Goal: Task Accomplishment & Management: Manage account settings

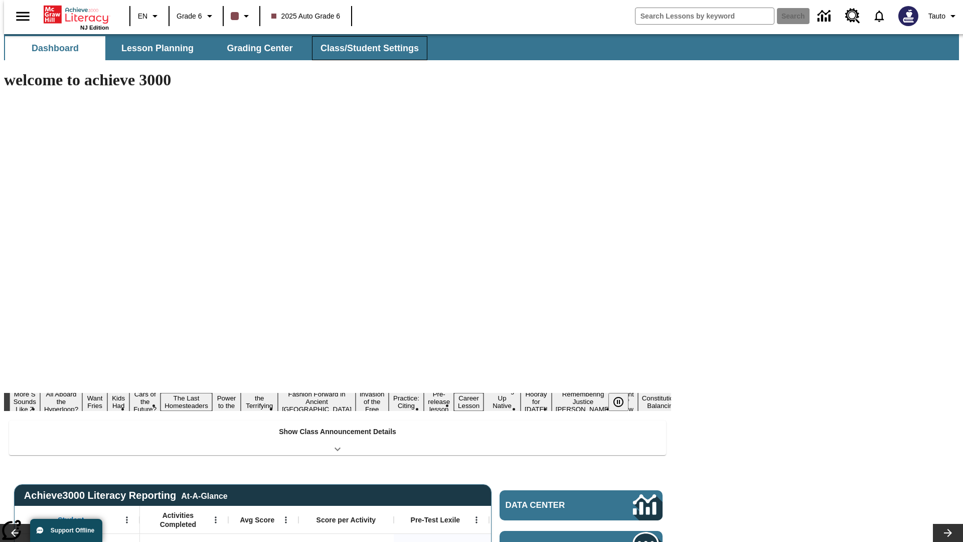
click at [364, 48] on span "Class/Student Settings" at bounding box center [370, 49] width 98 height 12
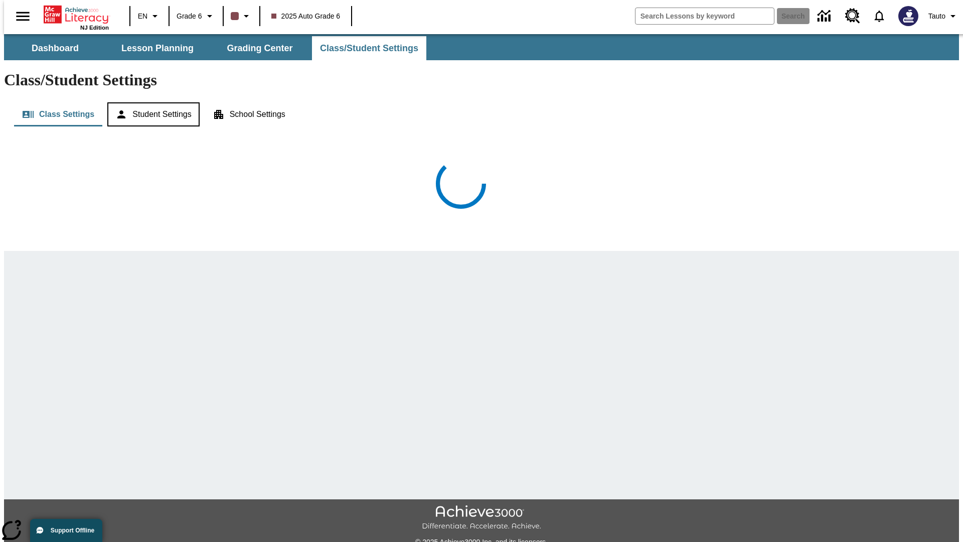
click at [151, 102] on button "Student Settings" at bounding box center [153, 114] width 92 height 24
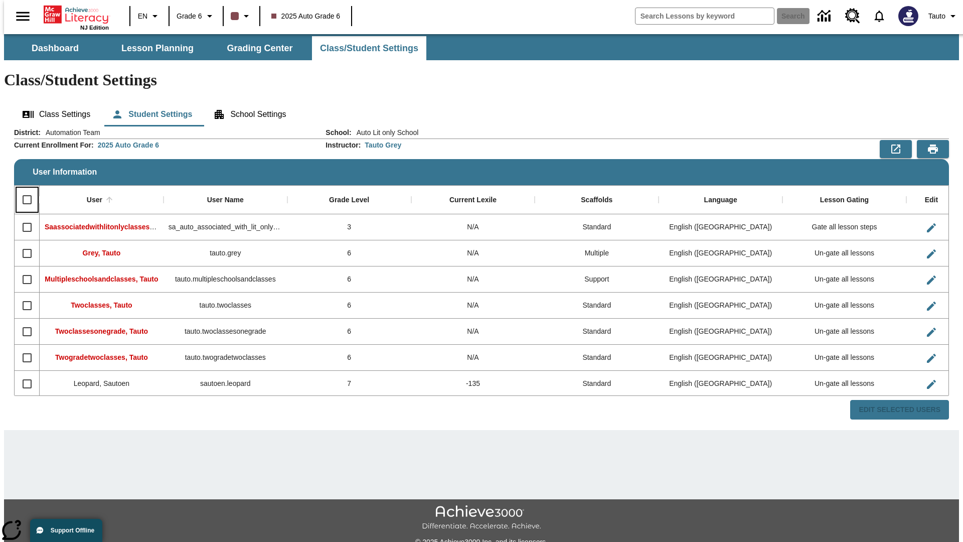
click at [23, 189] on input "Select all rows" at bounding box center [27, 199] width 21 height 21
checkbox input "true"
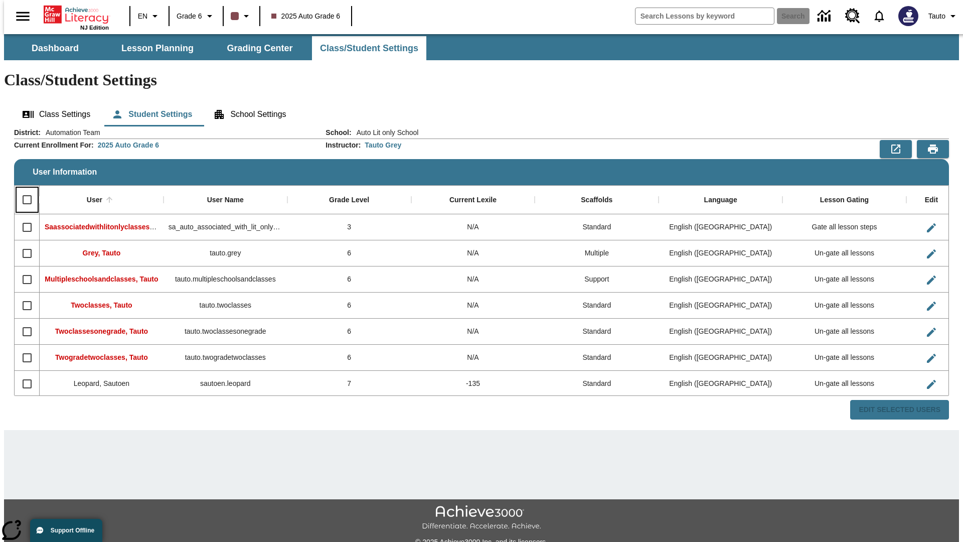
checkbox input "true"
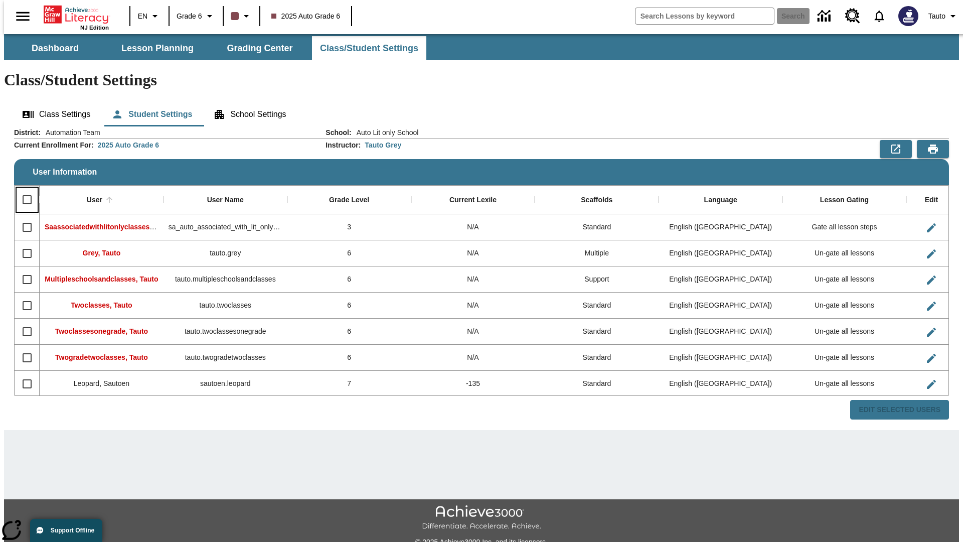
checkbox input "true"
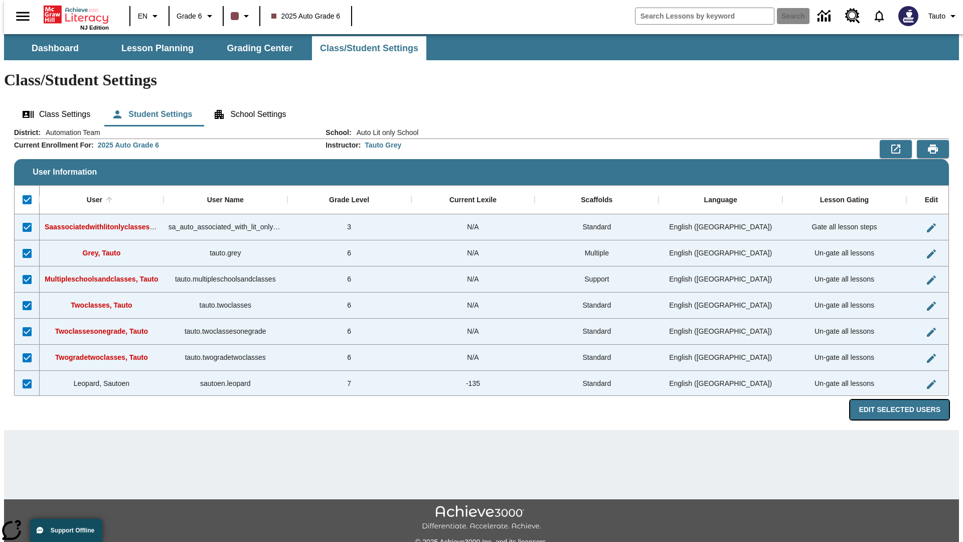
click at [908, 400] on button "Edit Selected Users" at bounding box center [900, 410] width 99 height 20
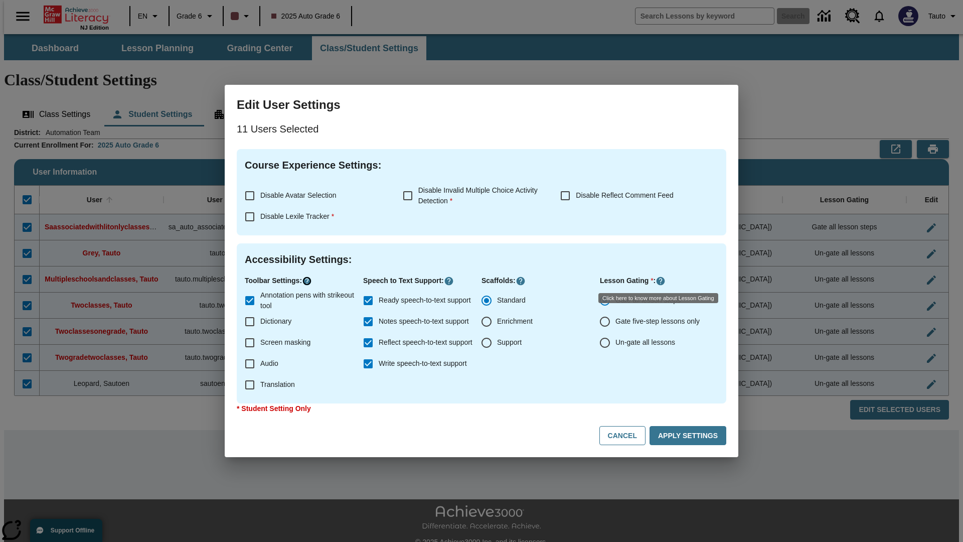
click at [309, 281] on icon "Click here to know more about" at bounding box center [307, 281] width 10 height 10
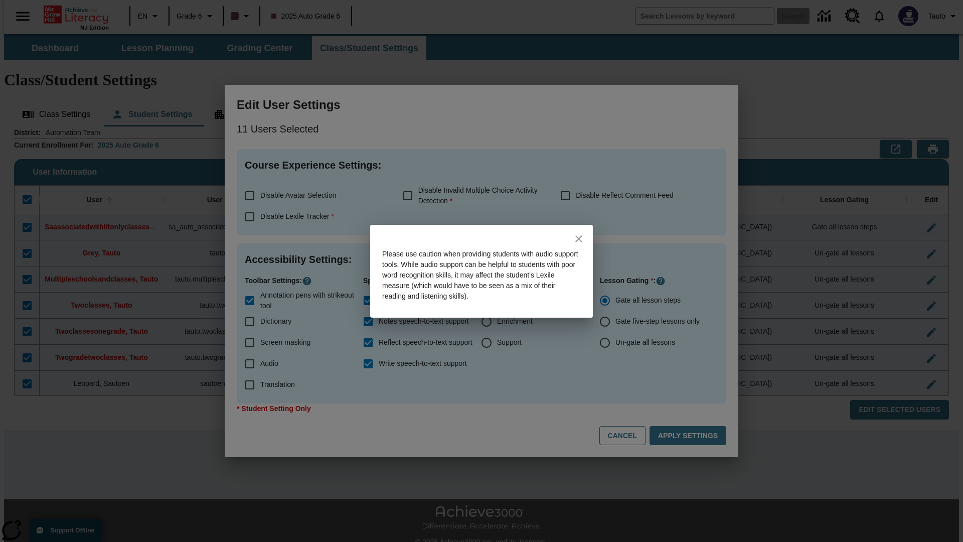
click at [579, 238] on icon "close" at bounding box center [579, 238] width 7 height 7
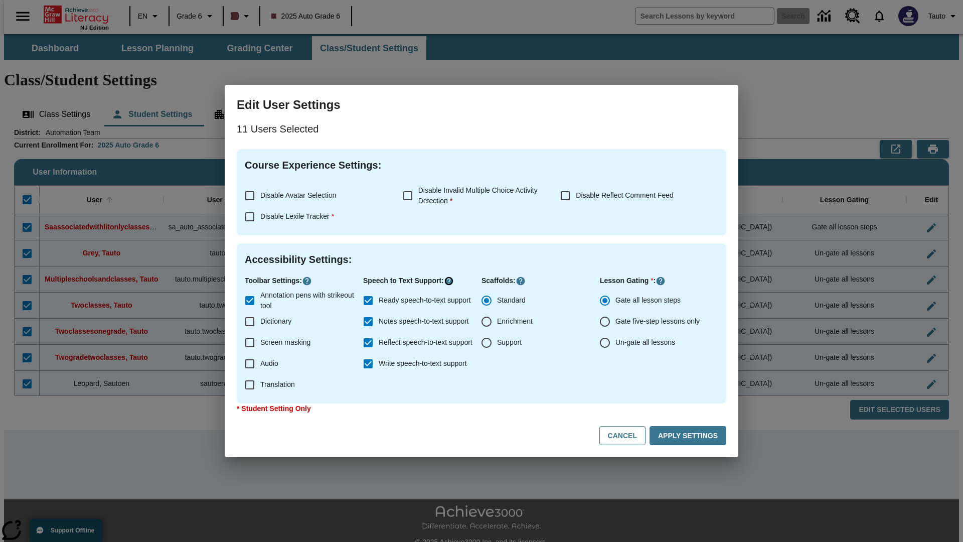
click at [452, 281] on icon "Click here to know more about" at bounding box center [449, 281] width 10 height 10
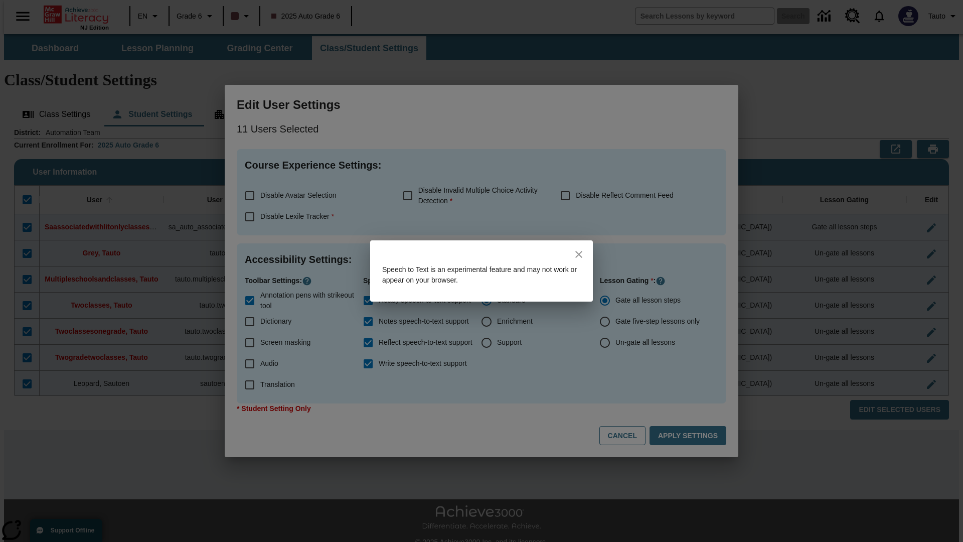
click at [579, 254] on icon "close" at bounding box center [579, 254] width 7 height 7
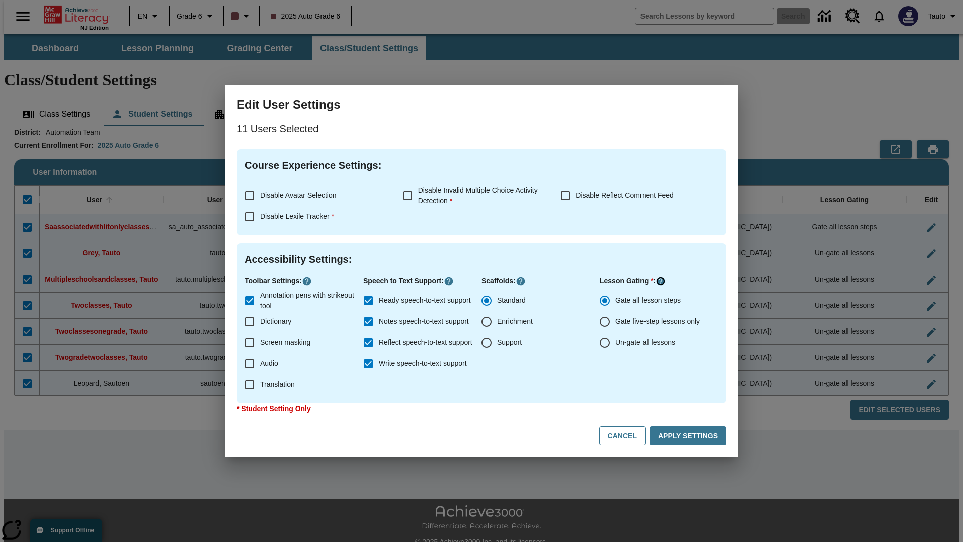
click at [662, 281] on icon "Click here to know more about" at bounding box center [661, 281] width 10 height 10
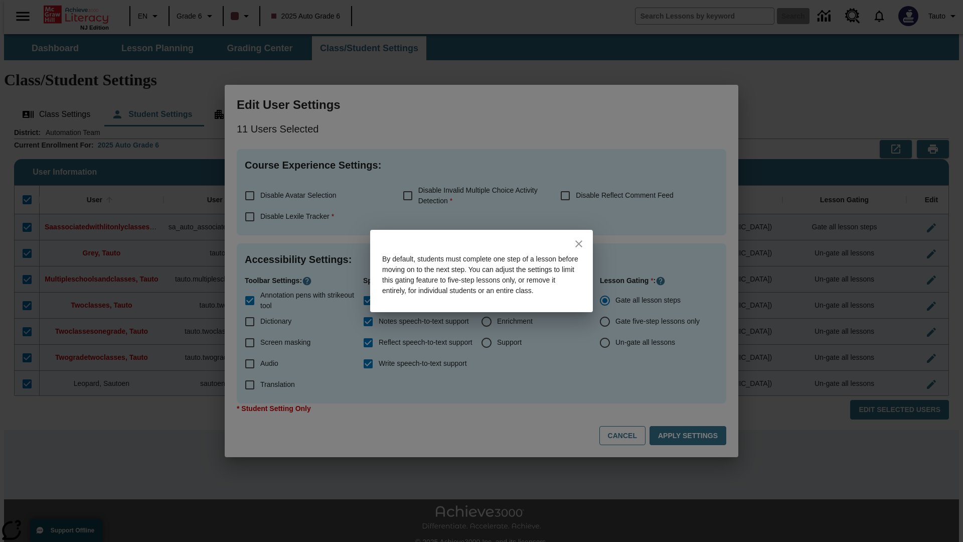
click at [579, 240] on icon "close" at bounding box center [579, 243] width 7 height 7
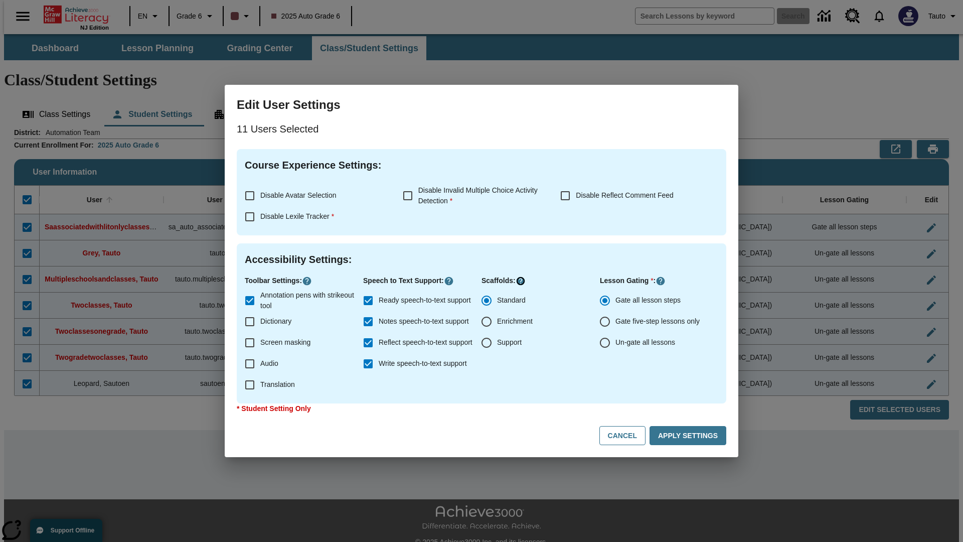
click at [520, 281] on icon "Click here to know more about" at bounding box center [521, 281] width 10 height 10
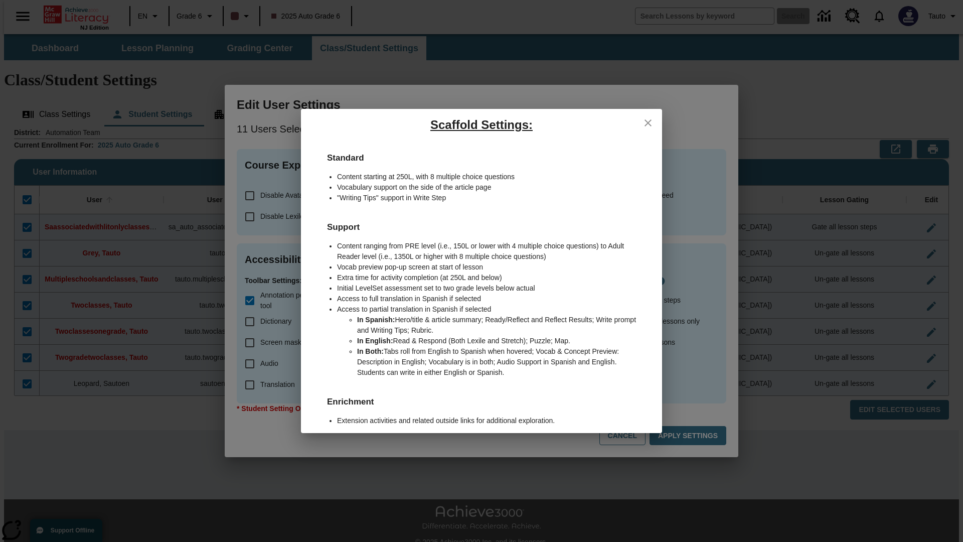
click at [648, 122] on icon "close" at bounding box center [648, 122] width 7 height 7
